Goal: Navigation & Orientation: Understand site structure

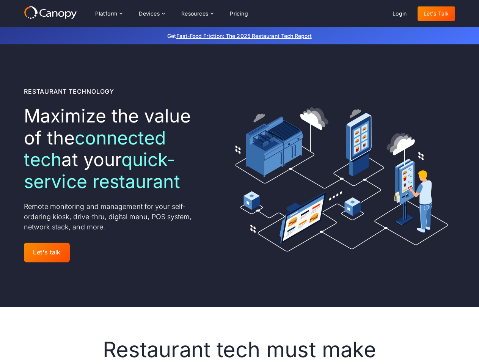
click at [171, 14] on div "Platform Platform Monitor A centralized view of your entire fleet Manage Remote…" at bounding box center [171, 13] width 165 height 15
click at [108, 14] on div "Platform" at bounding box center [106, 13] width 22 height 5
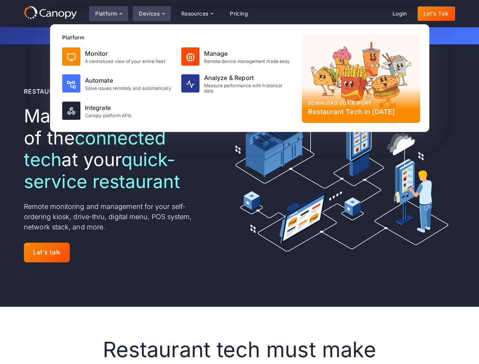
click at [151, 14] on div "Devices" at bounding box center [149, 13] width 21 height 5
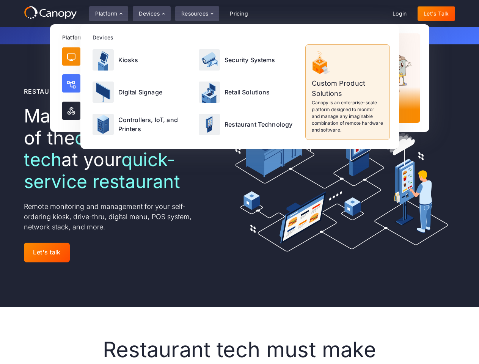
click at [197, 14] on div "Resources" at bounding box center [194, 13] width 27 height 5
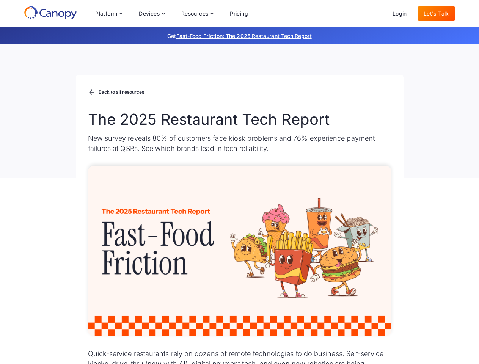
click at [171, 14] on div "Platform Platform Monitor A centralized view of your entire fleet Manage Remote…" at bounding box center [171, 13] width 165 height 15
click at [108, 14] on div "Platform" at bounding box center [106, 13] width 22 height 5
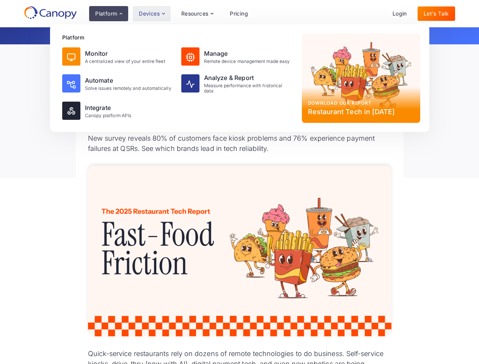
click at [151, 14] on div "Devices" at bounding box center [149, 13] width 21 height 5
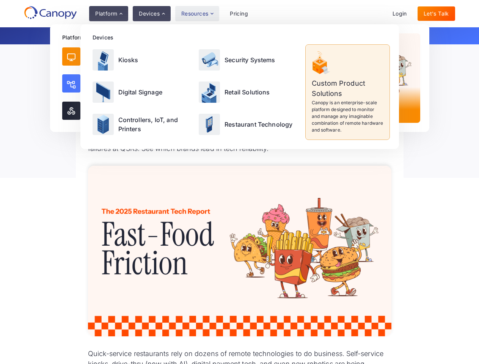
click at [197, 14] on div "Resources" at bounding box center [194, 13] width 27 height 5
